Goal: Task Accomplishment & Management: Use online tool/utility

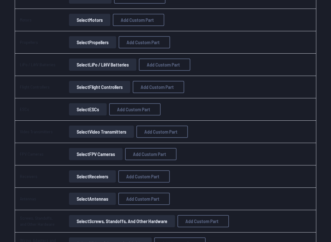
click at [82, 135] on button "Select Video Transmitters" at bounding box center [101, 132] width 65 height 12
click at [91, 134] on button "Select Video Transmitters" at bounding box center [101, 132] width 65 height 12
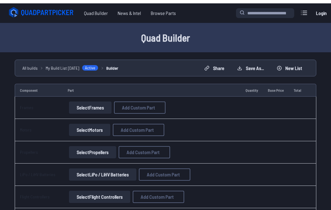
scroll to position [122, 0]
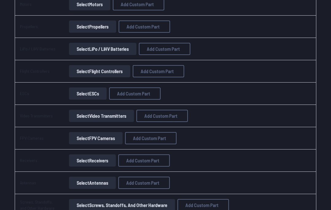
click at [79, 96] on button "Select ESCs" at bounding box center [88, 94] width 38 height 12
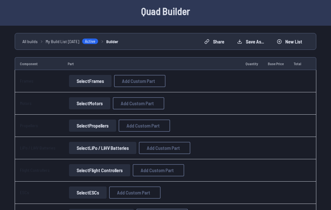
scroll to position [20, 0]
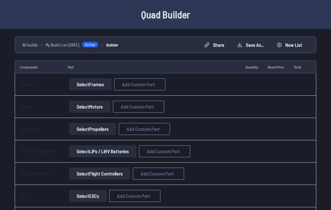
click at [78, 107] on button "Select Motors" at bounding box center [89, 107] width 41 height 12
click at [83, 107] on button "Select Motors" at bounding box center [89, 107] width 41 height 12
click at [79, 106] on button "Select Motors" at bounding box center [89, 107] width 41 height 12
click at [82, 107] on button "Select Motors" at bounding box center [89, 107] width 41 height 12
click at [91, 109] on button "Select Motors" at bounding box center [89, 107] width 41 height 12
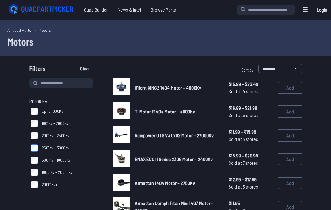
click at [190, 114] on span "T-Motor F1404 Motor - 4600Kv" at bounding box center [165, 112] width 60 height 6
click at [191, 111] on span "T-Motor F1404 Motor - 4600Kv" at bounding box center [165, 112] width 60 height 6
click at [254, 112] on span "Sold at 5 stores" at bounding box center [250, 115] width 44 height 7
click at [248, 118] on span "Sold at 5 stores" at bounding box center [250, 115] width 44 height 7
click at [248, 117] on span "Sold at 5 stores" at bounding box center [250, 115] width 44 height 7
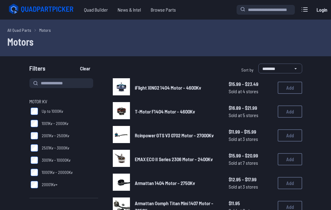
click at [125, 108] on img at bounding box center [121, 110] width 17 height 17
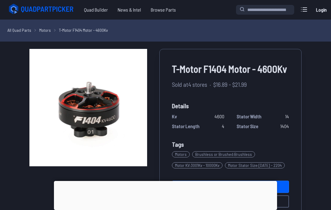
click at [162, 181] on div at bounding box center [165, 181] width 223 height 0
